Goal: Complete application form

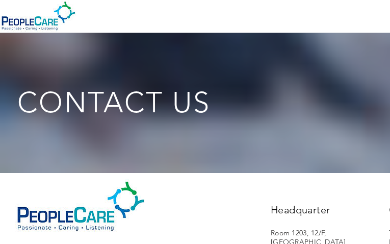
type input "JwDIonTsvbGhQlT"
type input "[EMAIL_ADDRESS][DOMAIN_NAME]"
type input "8835052723"
type input "PknnPYCEYJTkqLD"
type input "IMLAETQvdCFEc"
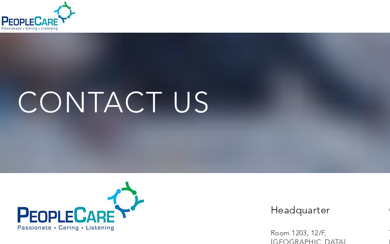
checkbox input "false"
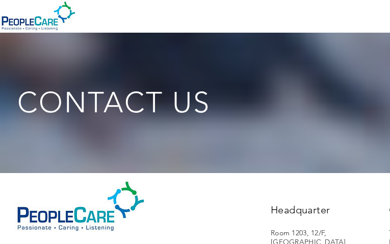
checkbox input "false"
